Goal: Register for event/course

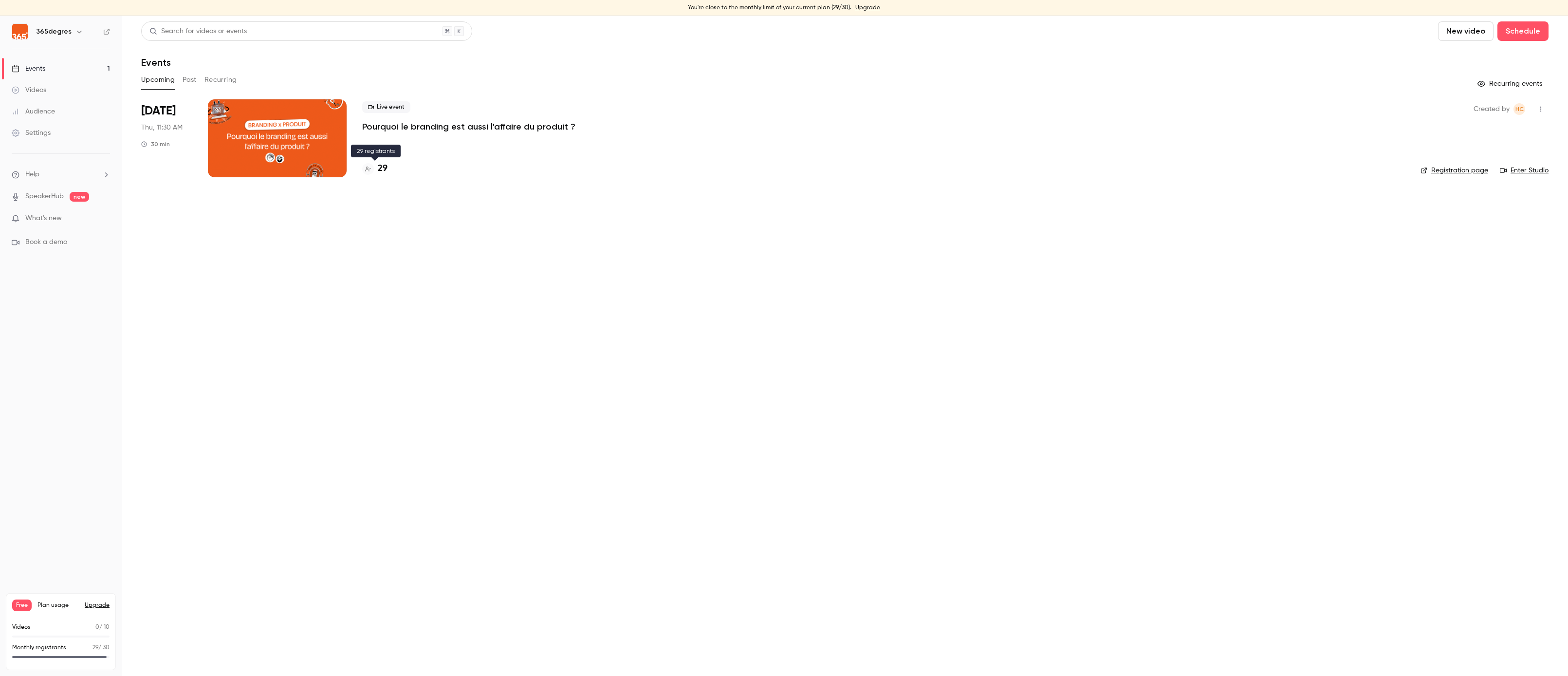
click at [385, 167] on h4 "29" at bounding box center [382, 168] width 10 height 13
